Goal: Complete application form: Complete application form

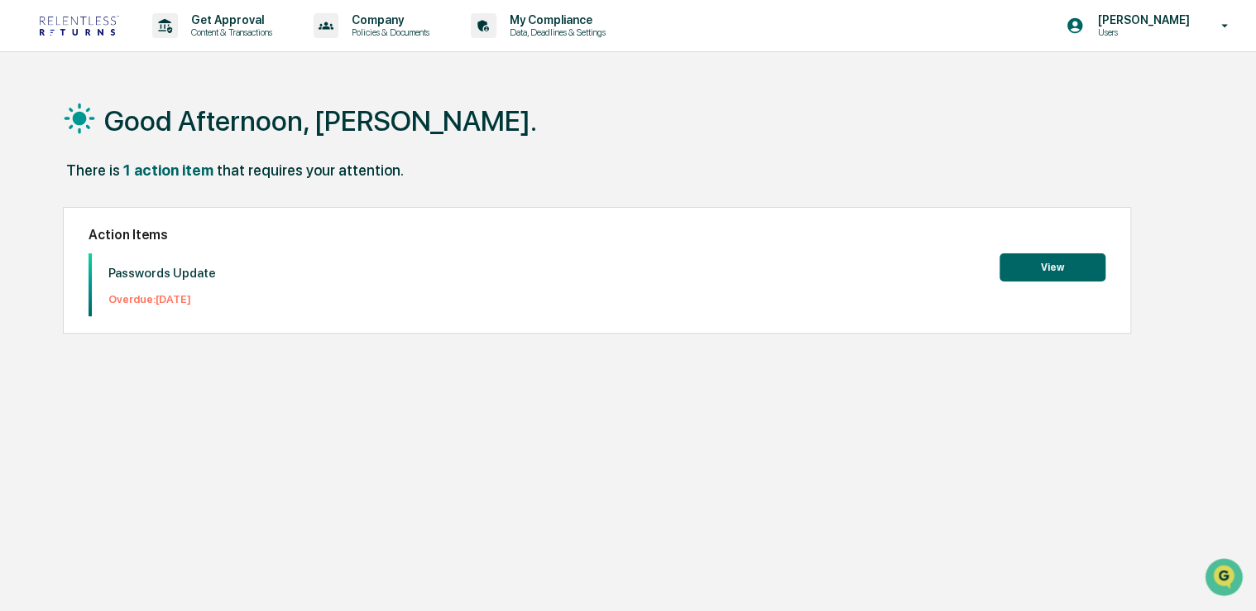
click at [1082, 267] on button "View" at bounding box center [1052, 267] width 106 height 28
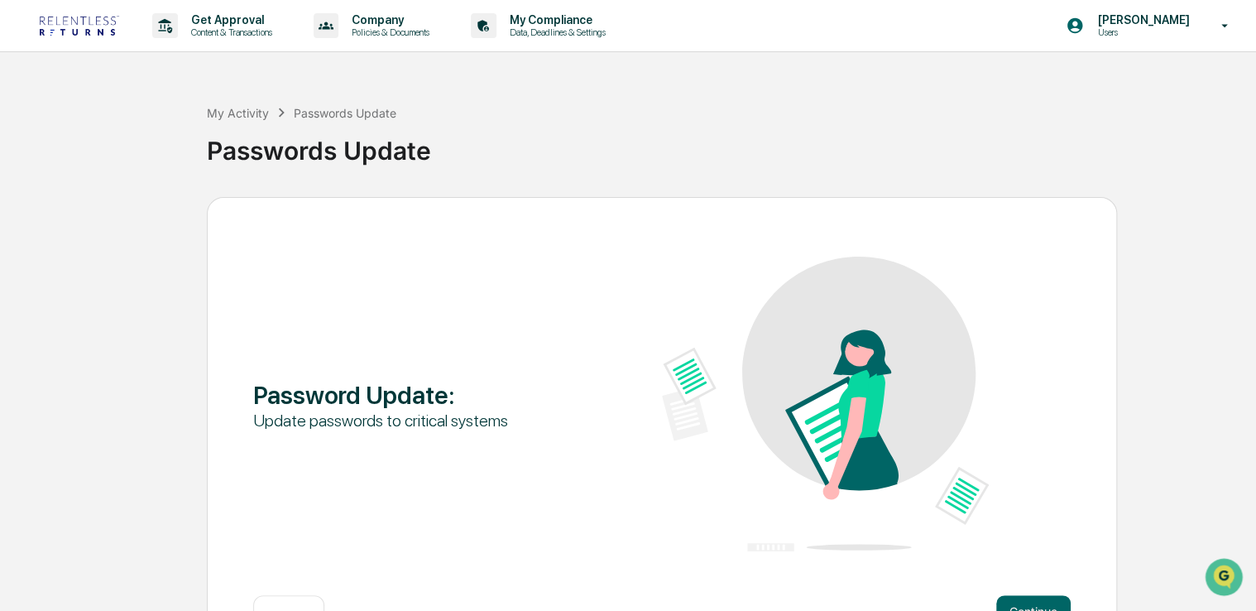
scroll to position [55, 0]
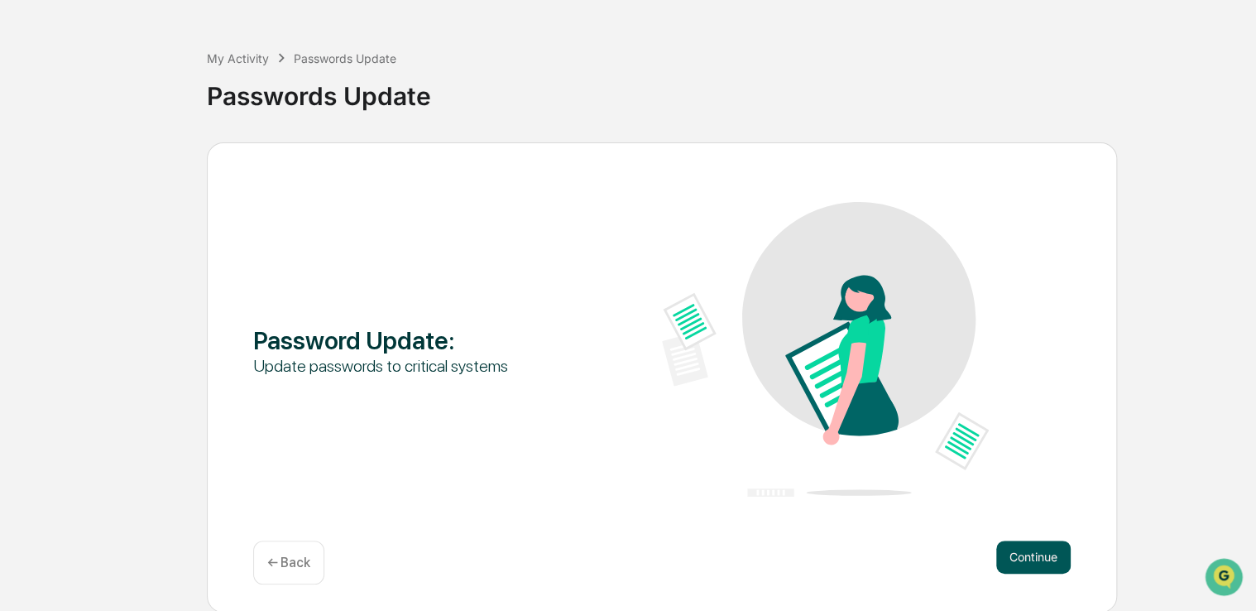
click at [1027, 554] on button "Continue" at bounding box center [1033, 556] width 74 height 33
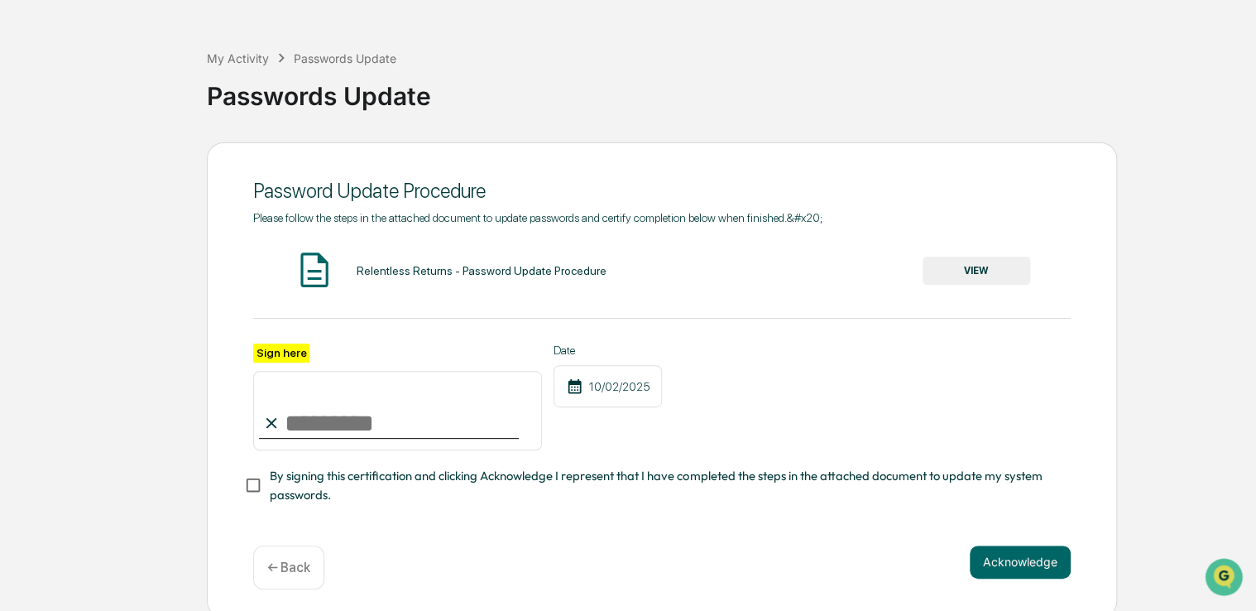
click at [387, 429] on input "Sign here" at bounding box center [397, 410] width 289 height 79
click at [387, 429] on input "****" at bounding box center [397, 410] width 289 height 79
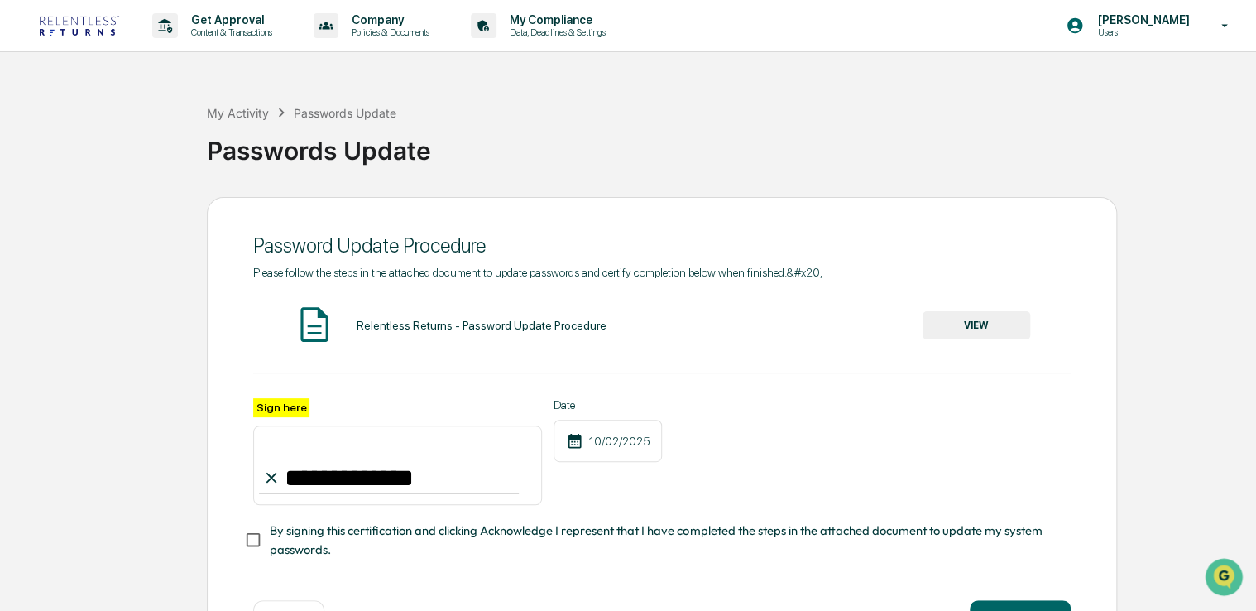
type input "**********"
click at [270, 41] on div "Get Approval Content & Transactions" at bounding box center [218, 25] width 145 height 51
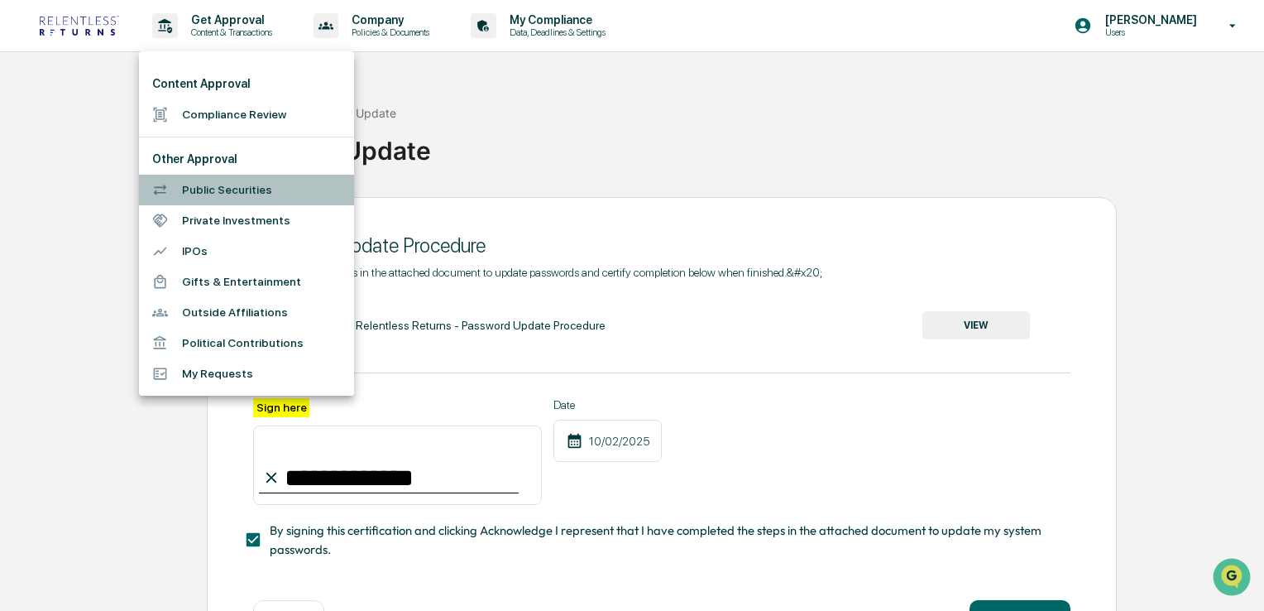
click at [258, 199] on li "Public Securities" at bounding box center [246, 190] width 215 height 31
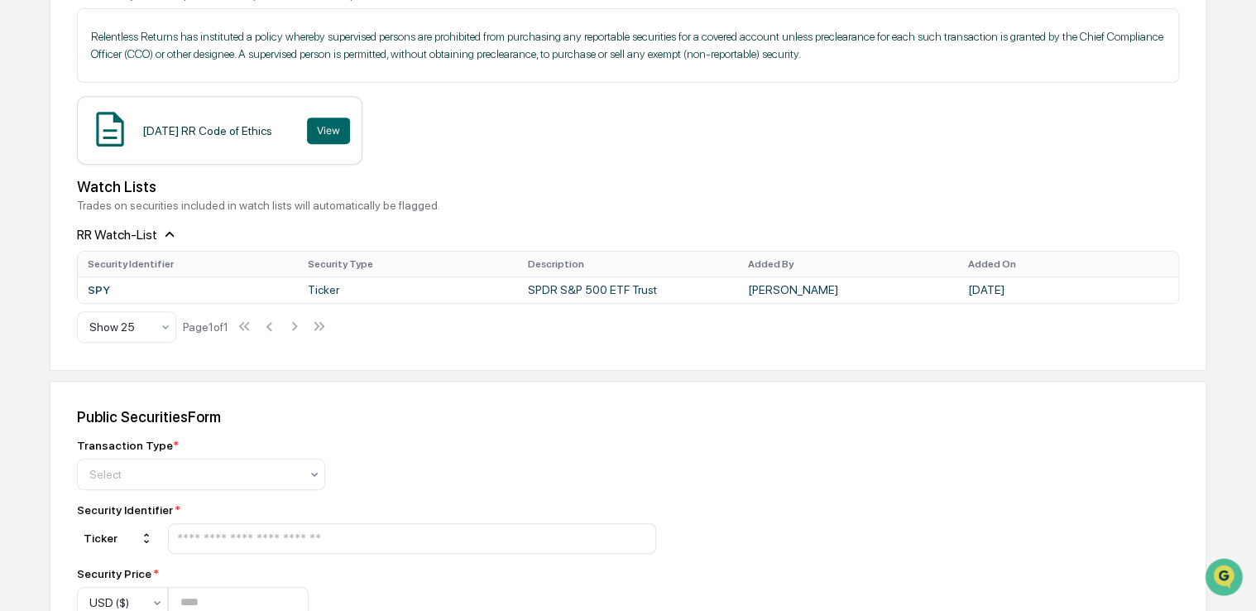
scroll to position [298, 0]
click at [165, 237] on icon at bounding box center [169, 234] width 18 height 18
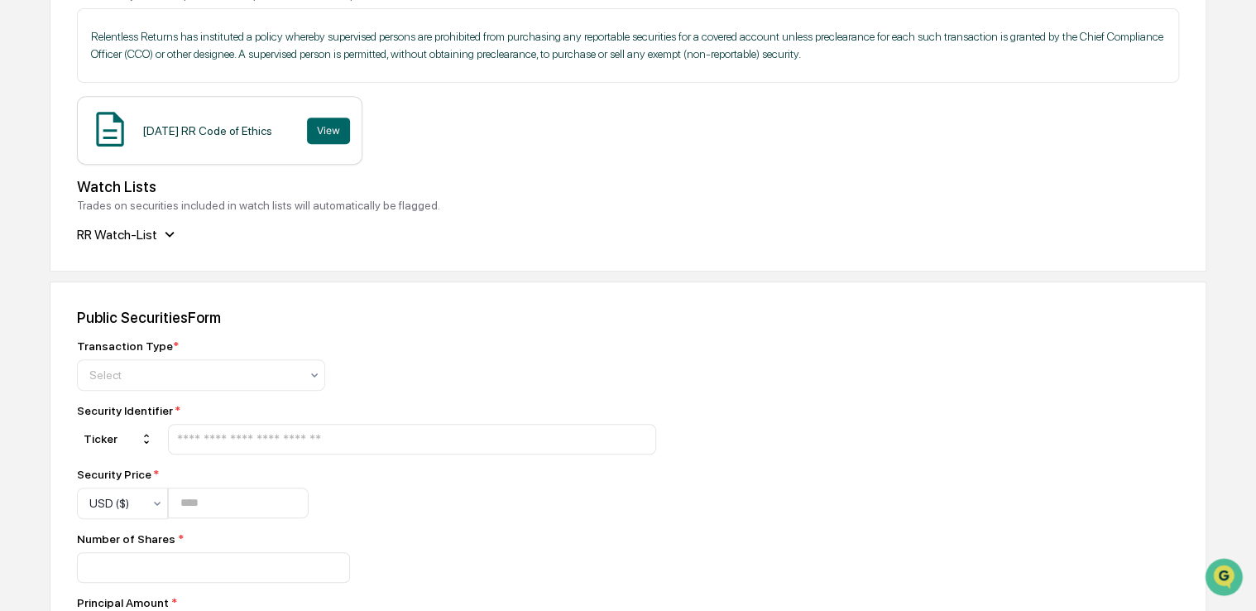
click at [165, 237] on icon at bounding box center [169, 234] width 18 height 18
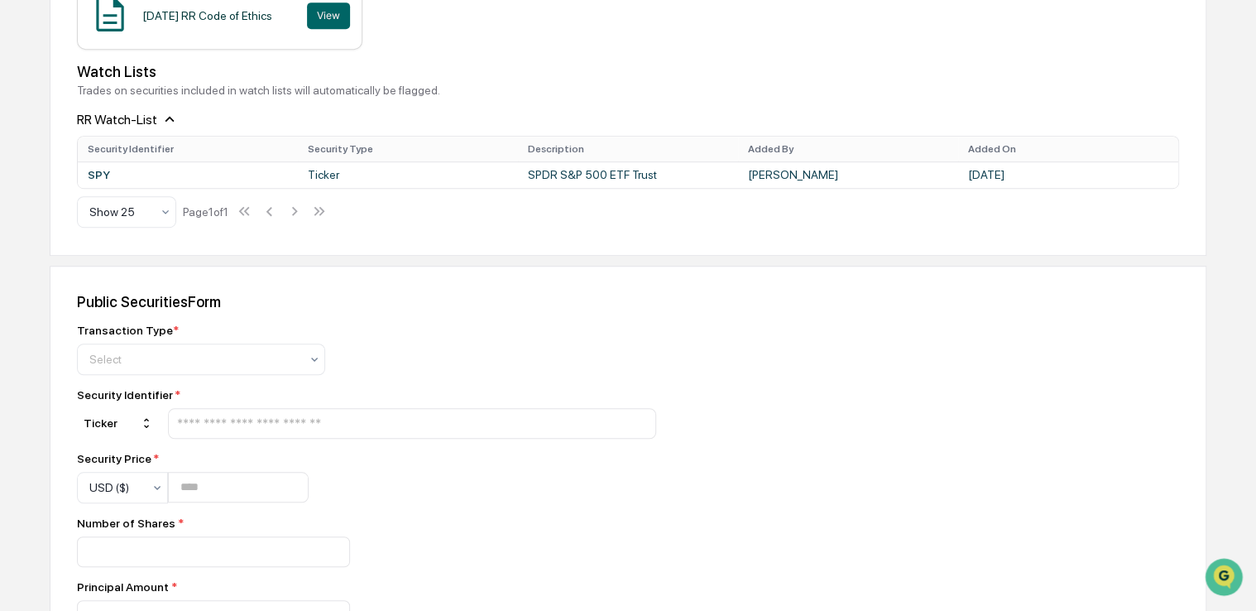
scroll to position [423, 0]
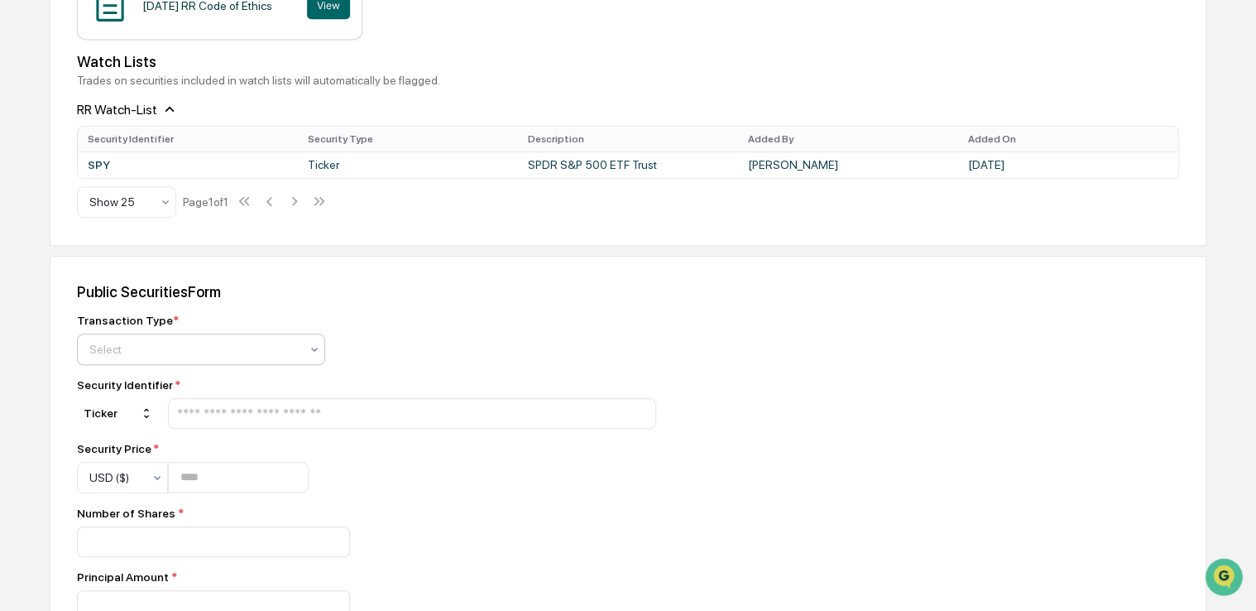
click at [261, 353] on div at bounding box center [194, 349] width 210 height 17
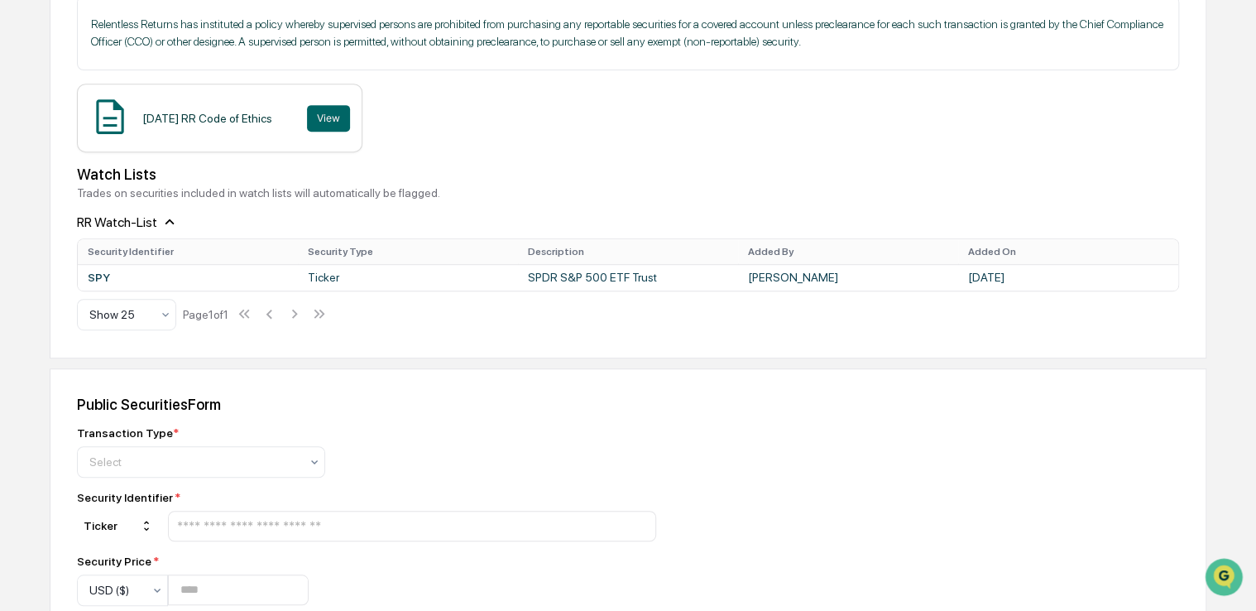
scroll to position [320, 0]
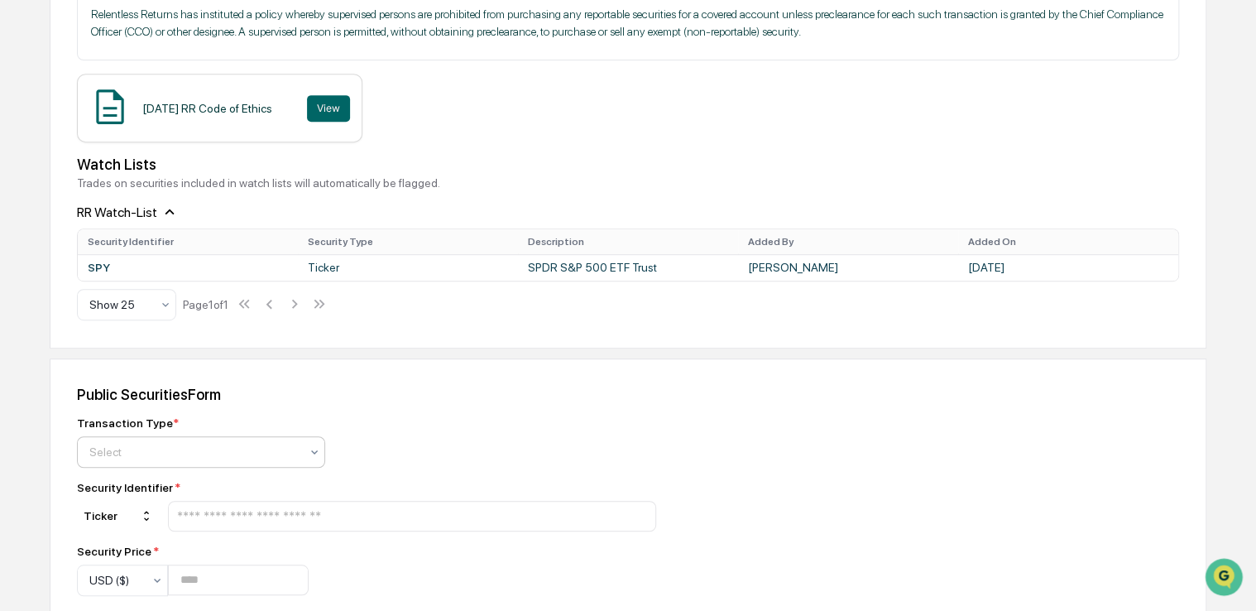
click at [281, 450] on div at bounding box center [194, 451] width 210 height 17
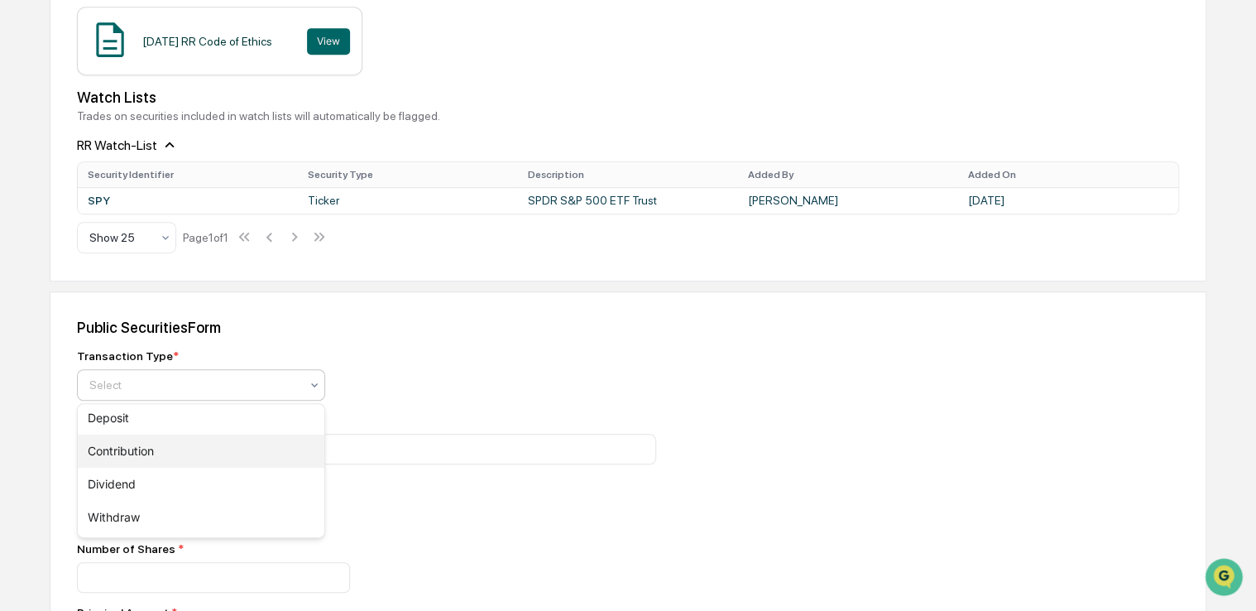
scroll to position [0, 0]
drag, startPoint x: 225, startPoint y: 494, endPoint x: 386, endPoint y: 463, distance: 163.4
click at [386, 463] on body "Get Approval Content & Transactions Company Policies & Documents My Compliance …" at bounding box center [628, 342] width 1256 height 1458
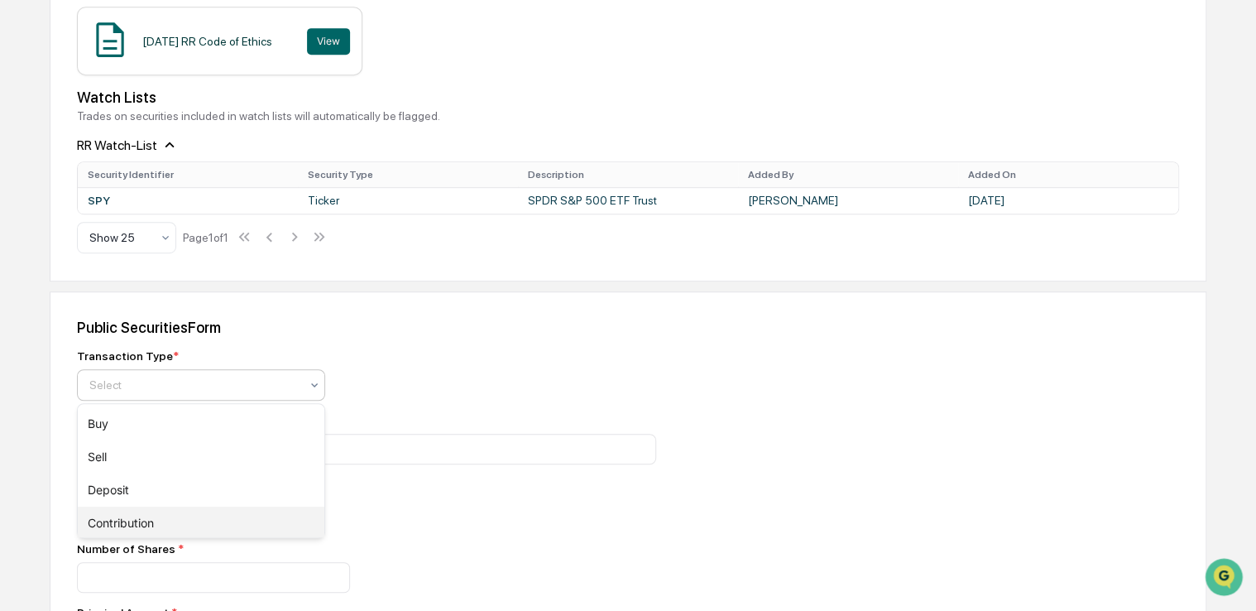
scroll to position [72, 0]
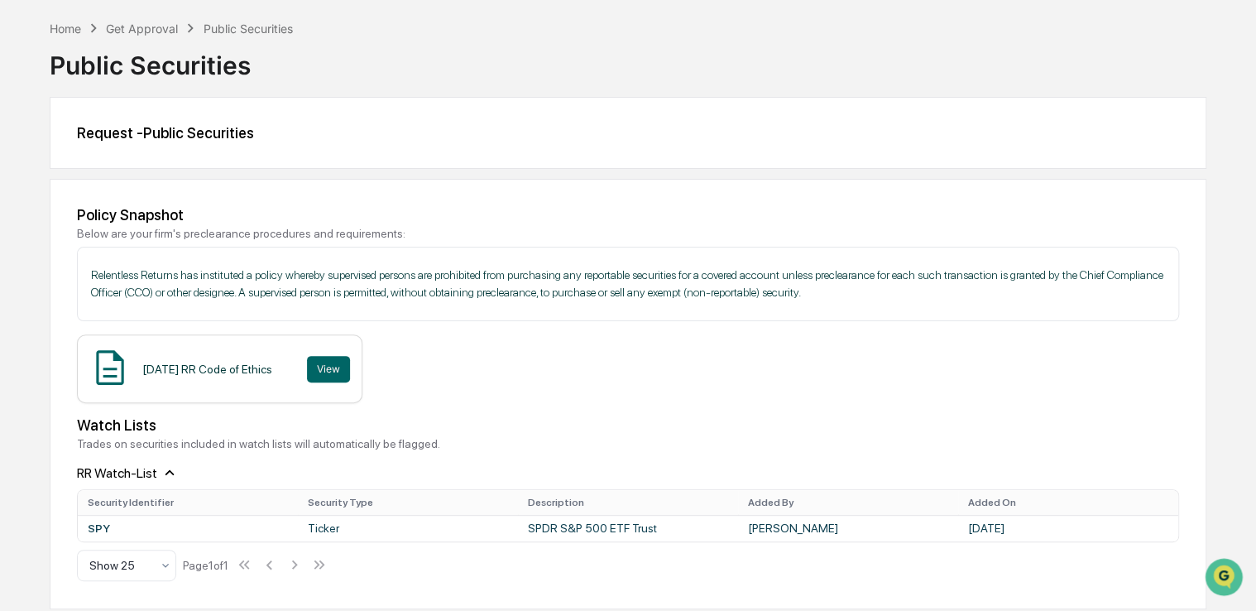
scroll to position [0, 0]
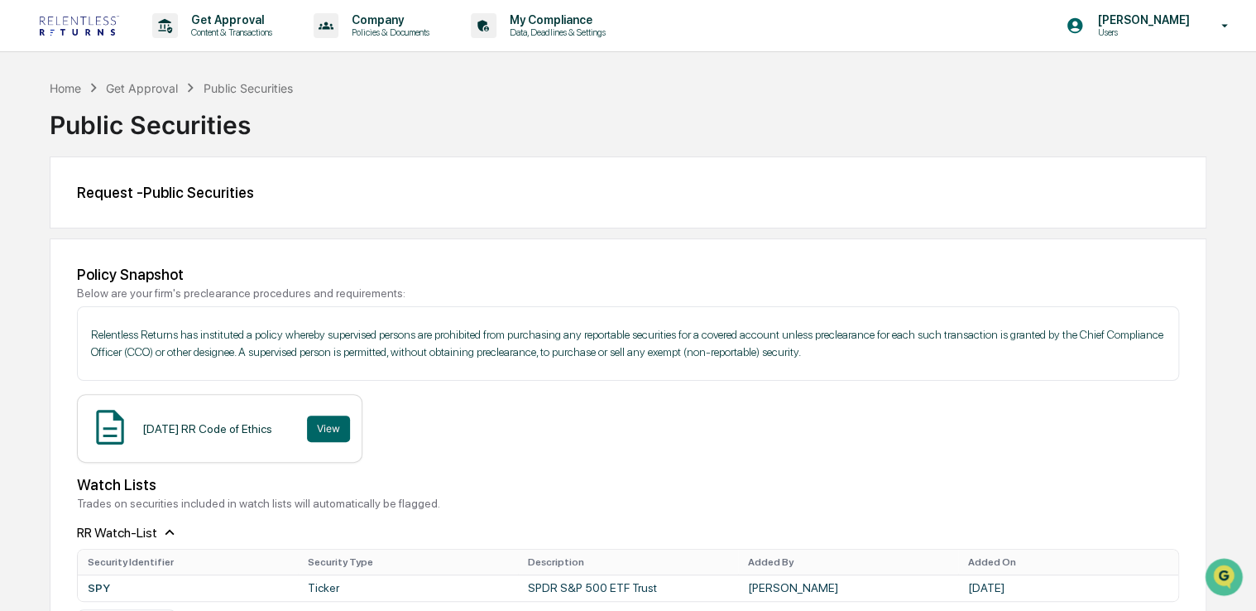
click at [0, 173] on html "Get Approval Content & Transactions Company Policies & Documents My Compliance …" at bounding box center [628, 305] width 1256 height 611
